Goal: Task Accomplishment & Management: Complete application form

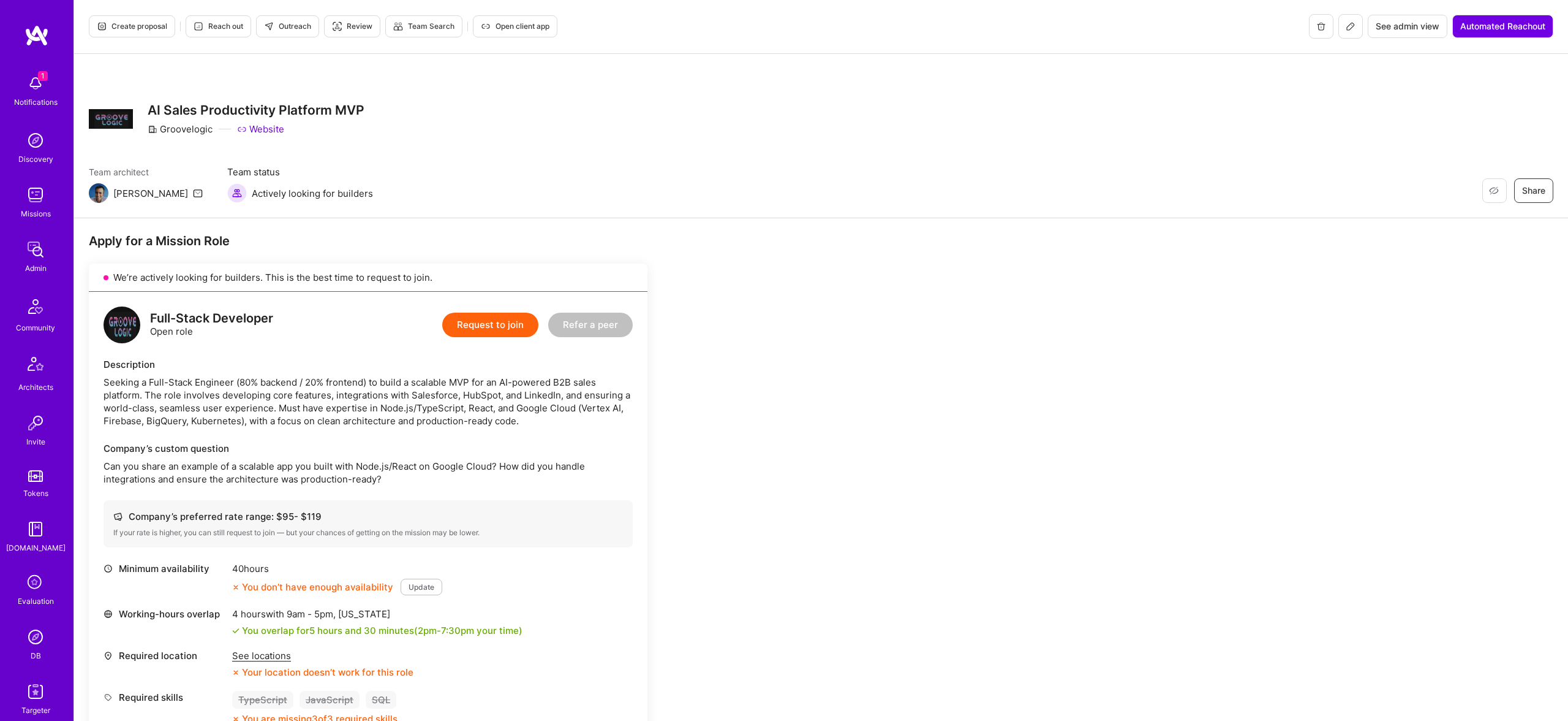
scroll to position [1, 0]
click at [146, 25] on span "Create proposal" at bounding box center [132, 26] width 71 height 11
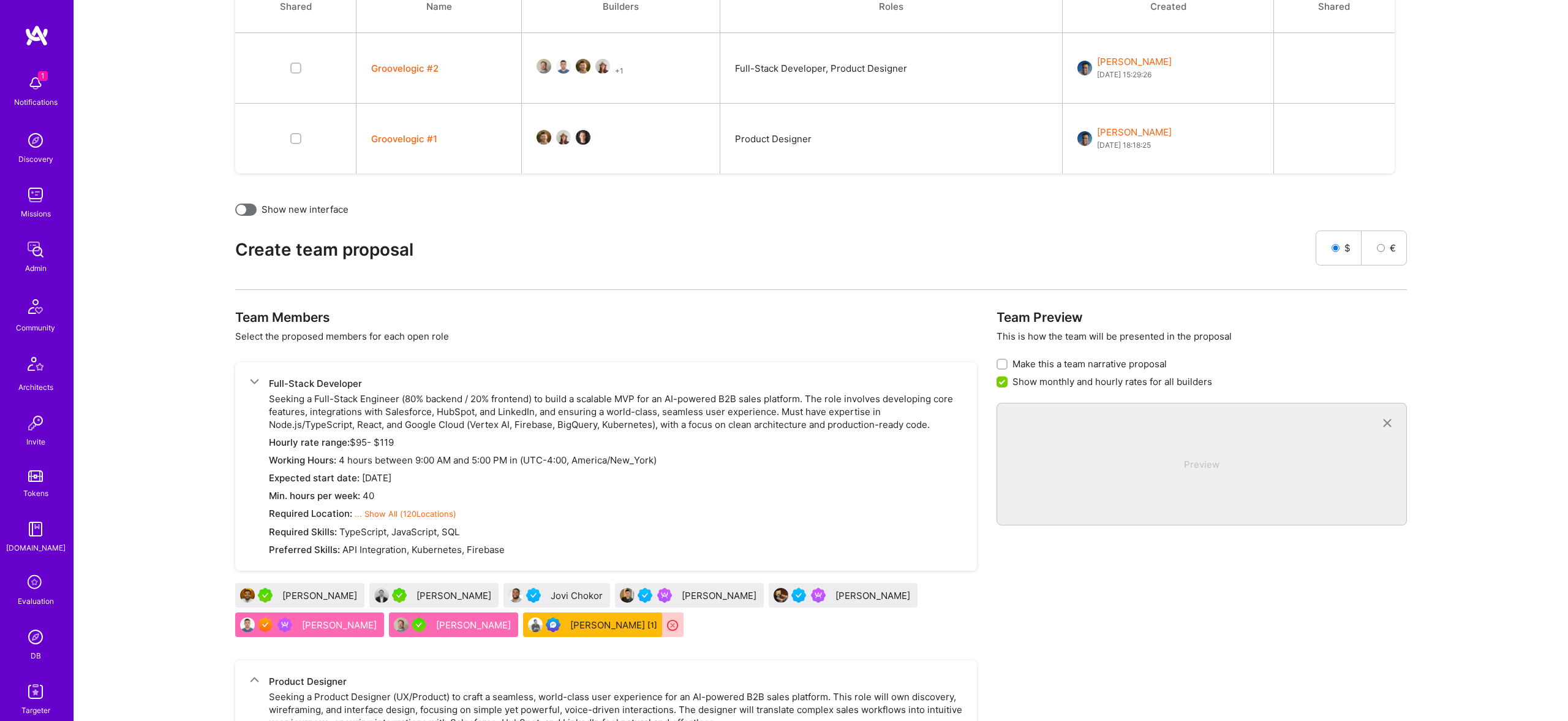
scroll to position [393, 0]
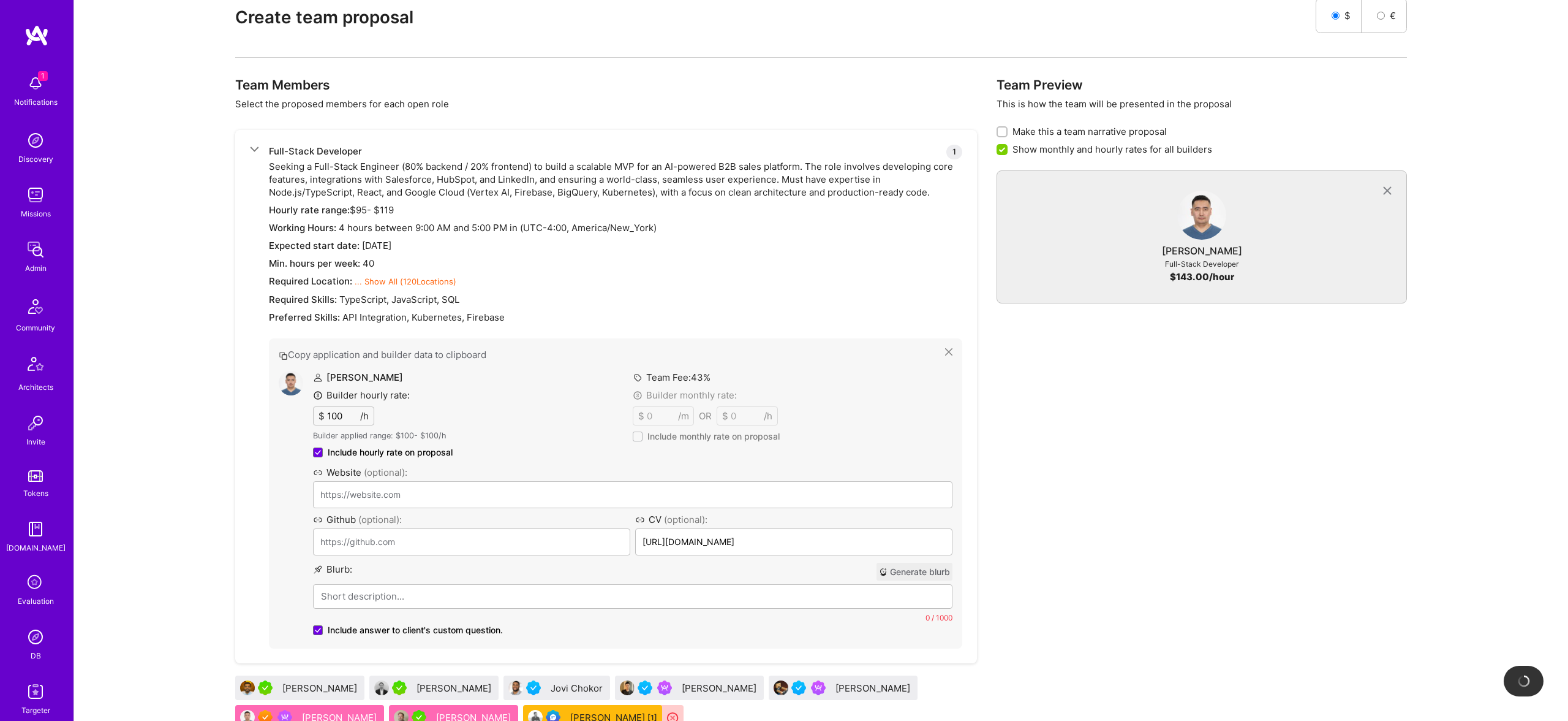
type input "[URL][DOMAIN_NAME][PERSON_NAME]"
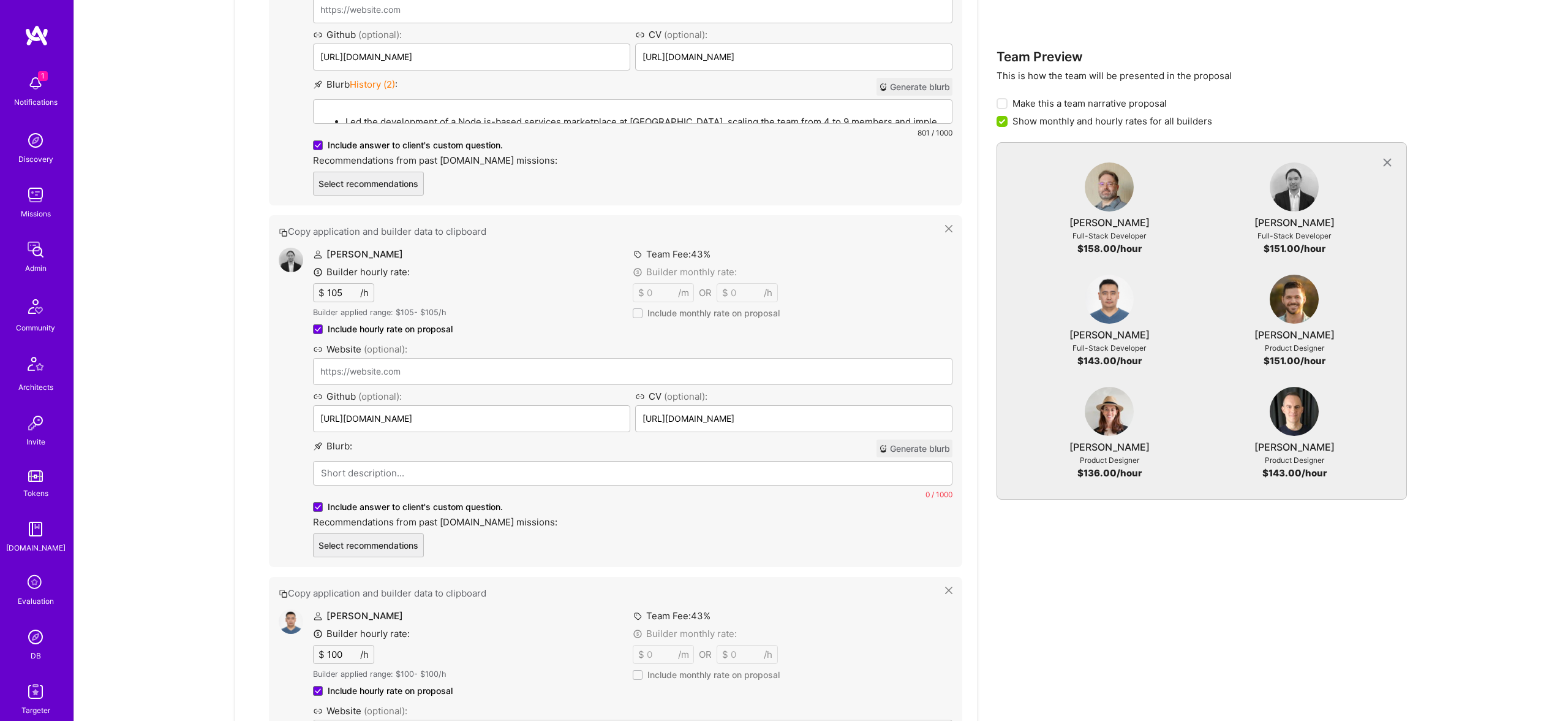
scroll to position [1080, 0]
drag, startPoint x: 800, startPoint y: 604, endPoint x: 752, endPoint y: 67, distance: 539.1
click at [457, 475] on p at bounding box center [633, 475] width 624 height 13
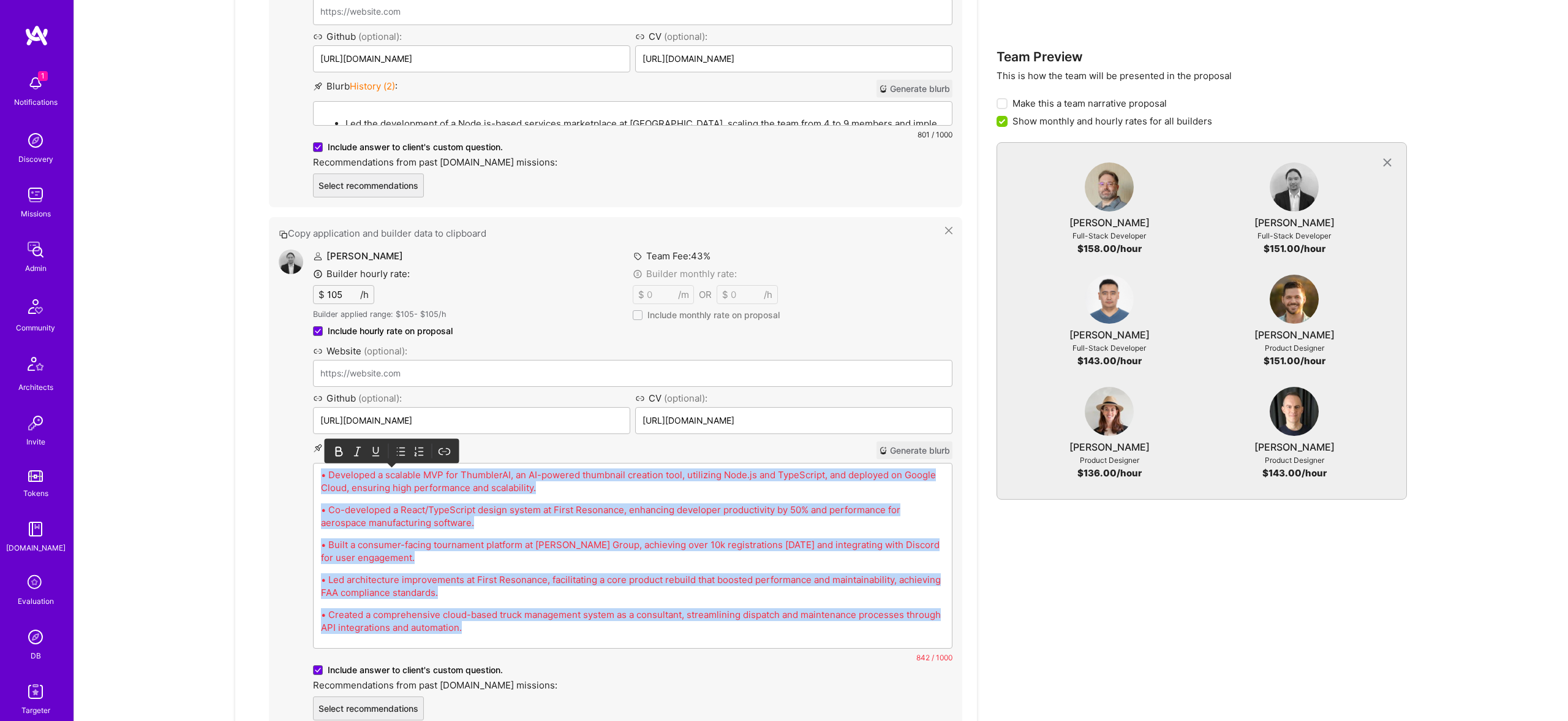
click at [404, 452] on icon at bounding box center [400, 450] width 12 height 12
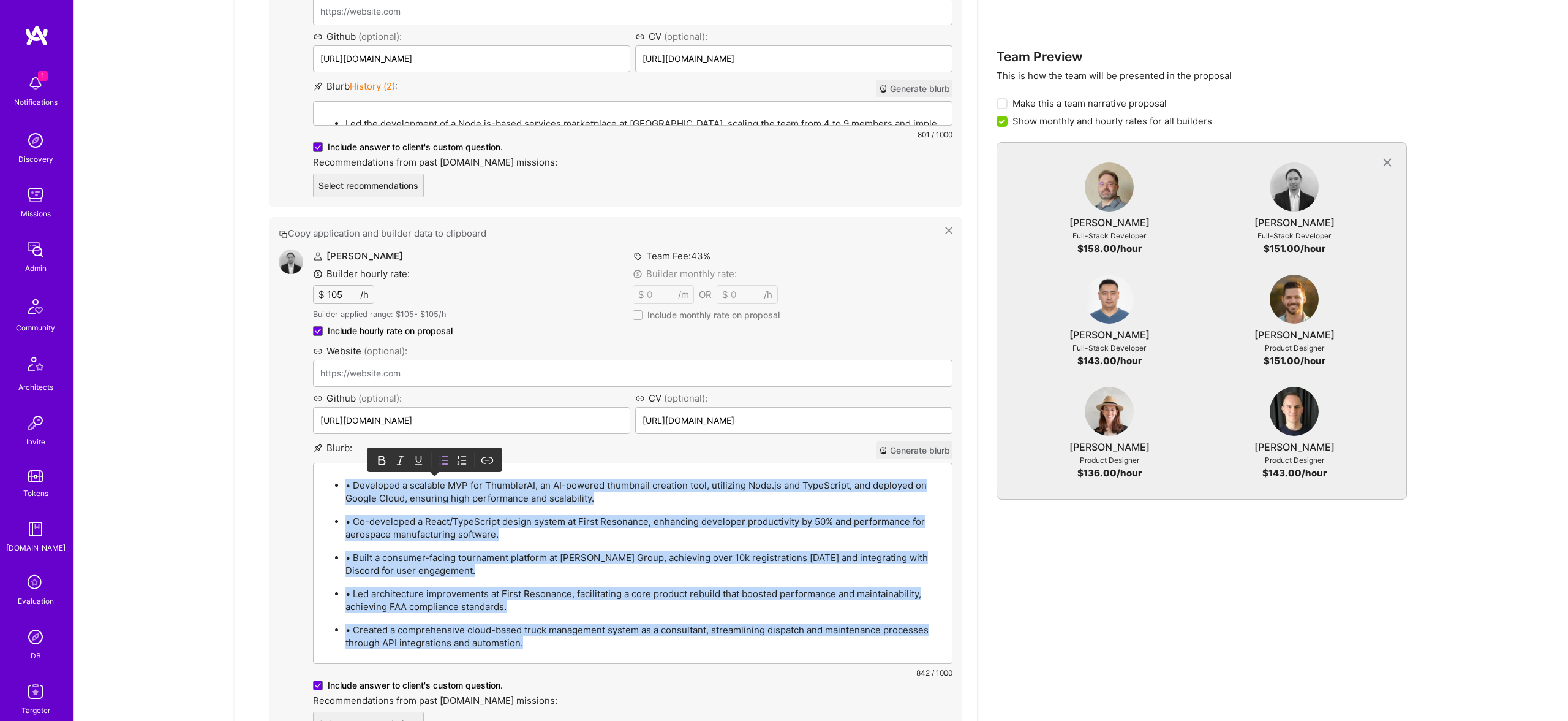
click at [356, 487] on p "• Developed a scalable MVP for ThumblerAI, an AI-powered thumbnail creation too…" at bounding box center [644, 492] width 599 height 26
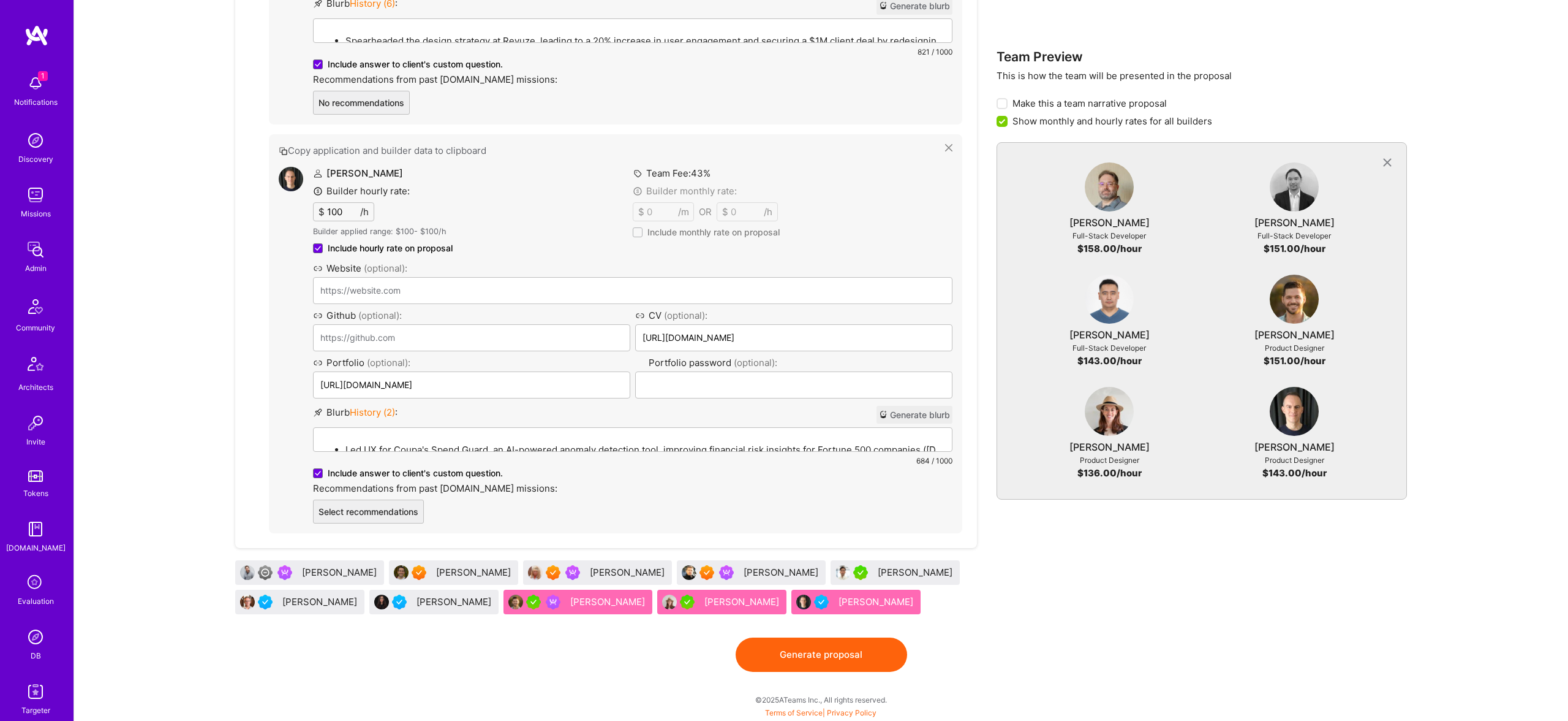
click at [865, 657] on button "Generate proposal" at bounding box center [821, 654] width 171 height 34
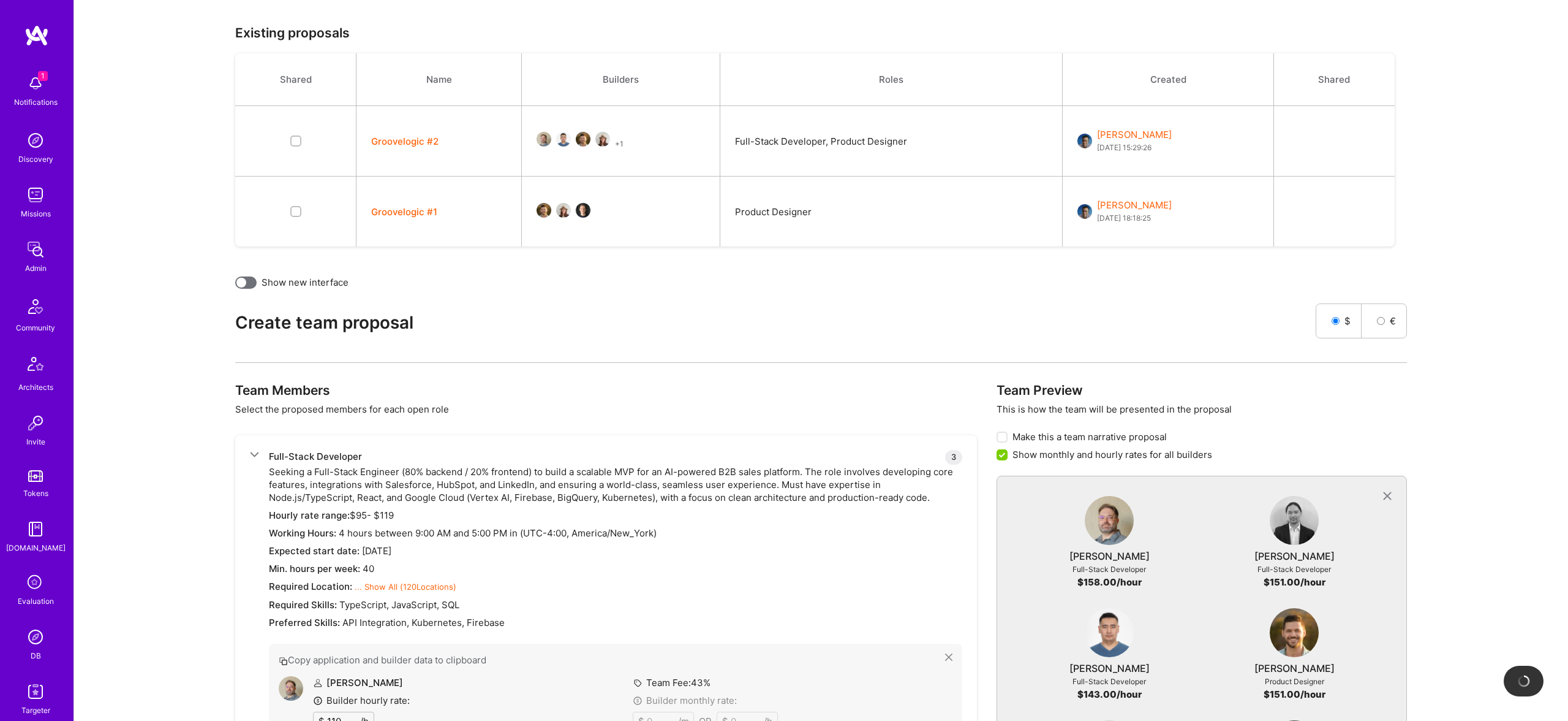
scroll to position [0, 0]
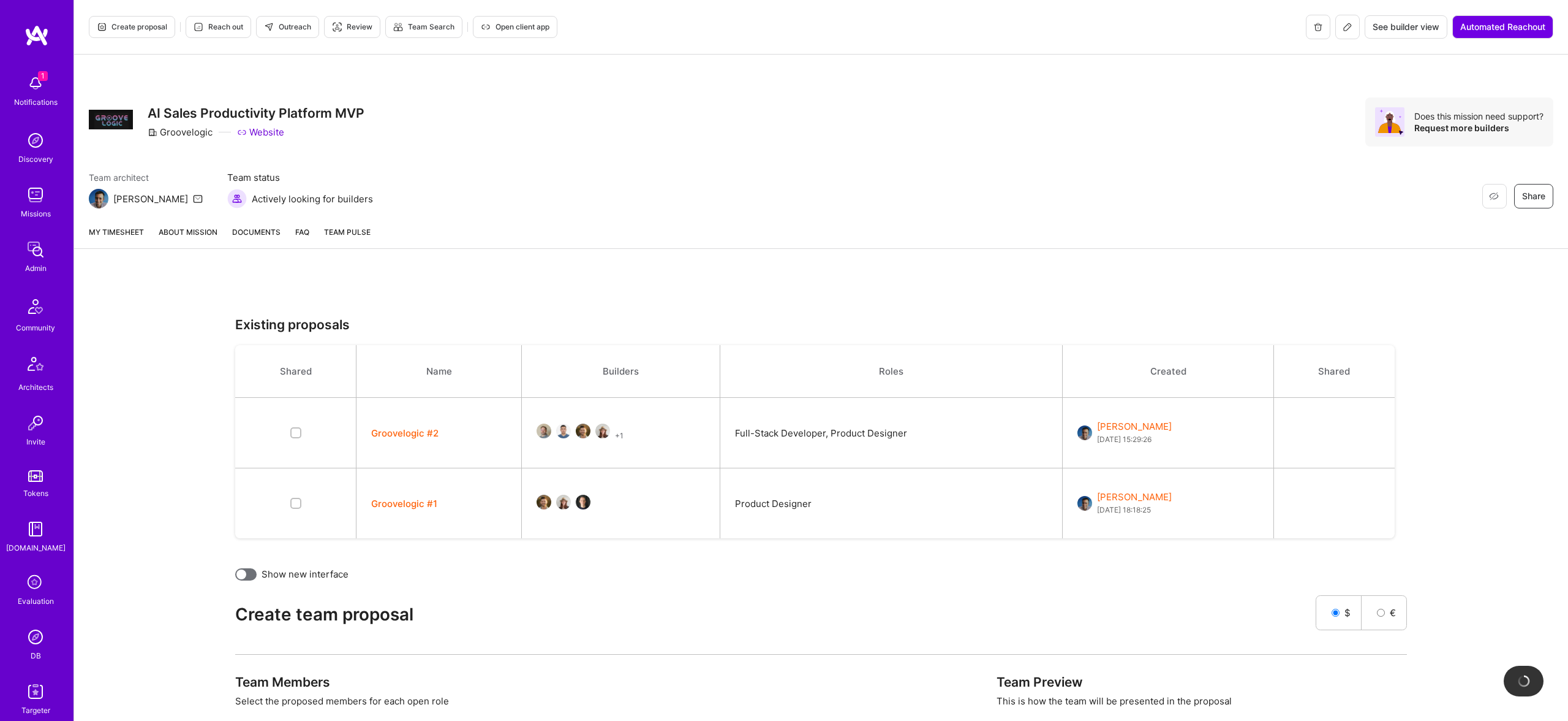
click at [133, 30] on span "Create proposal" at bounding box center [132, 27] width 71 height 11
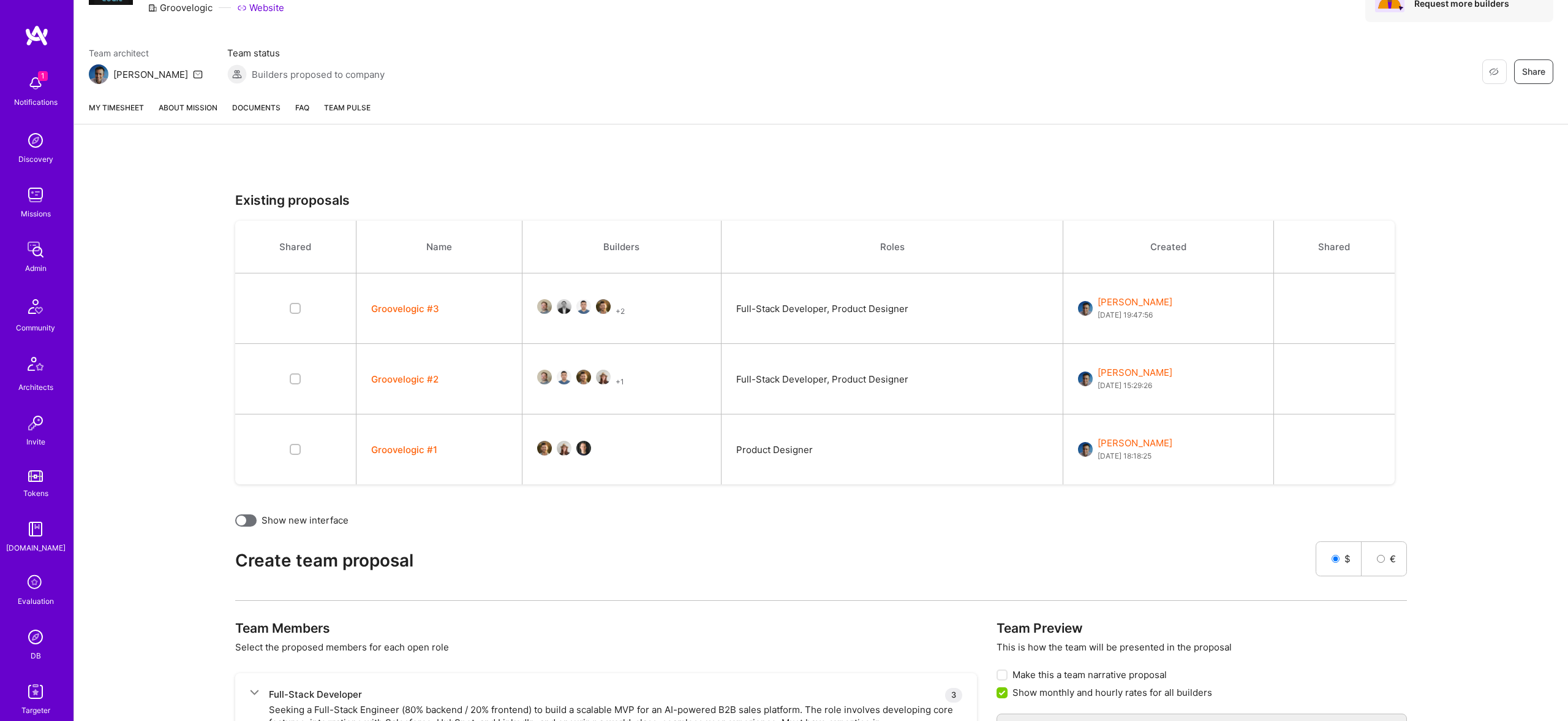
click at [426, 382] on button "Groovelogic #2" at bounding box center [404, 379] width 67 height 13
